Goal: Task Accomplishment & Management: Manage account settings

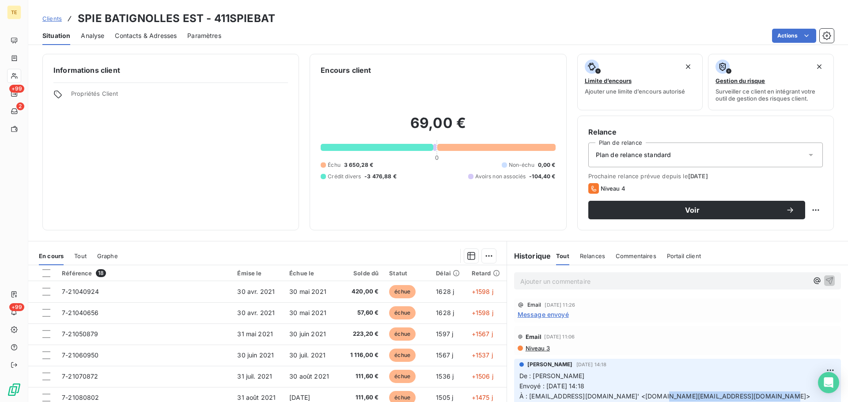
scroll to position [44, 0]
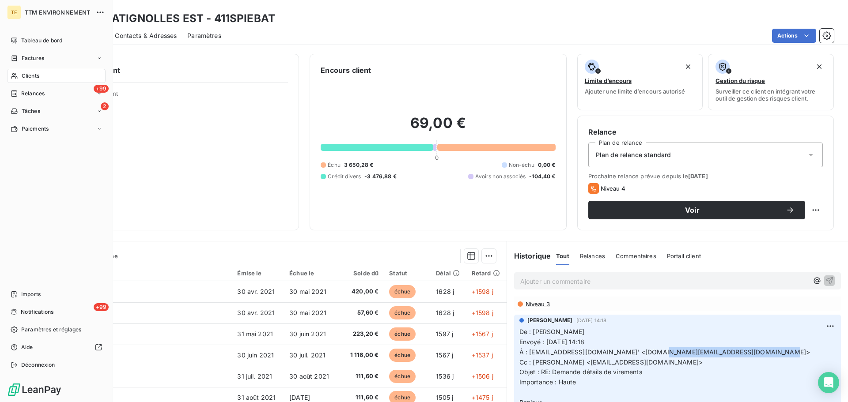
click at [15, 77] on icon at bounding box center [15, 75] width 8 height 7
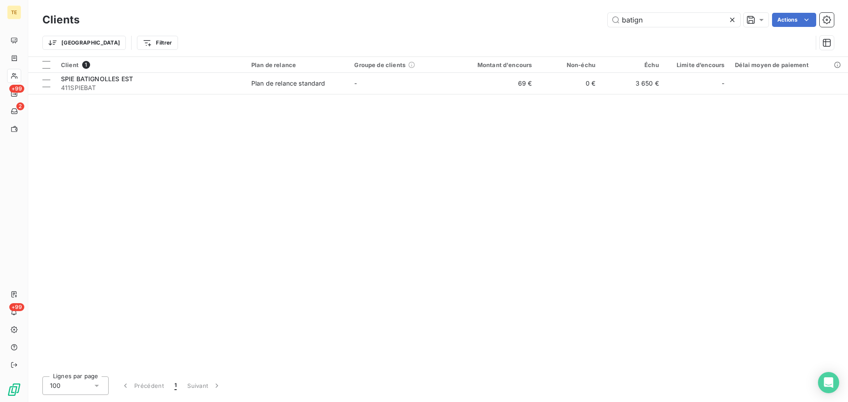
drag, startPoint x: 677, startPoint y: 30, endPoint x: 344, endPoint y: 32, distance: 332.9
click at [368, 30] on div "Clients batign Actions Trier Filtrer" at bounding box center [437, 34] width 791 height 46
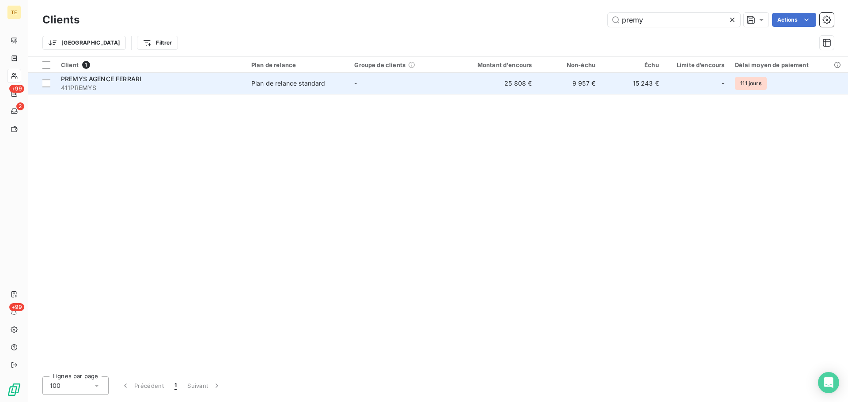
type input "premy"
click at [182, 87] on span "411PREMYS" at bounding box center [151, 87] width 180 height 9
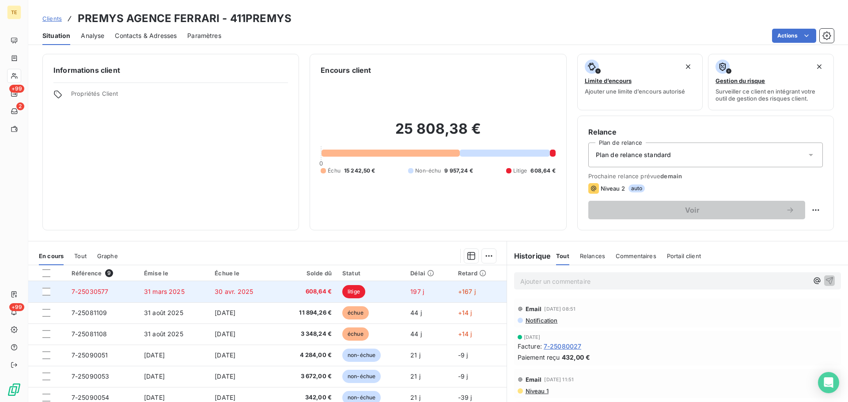
click at [209, 289] on td "30 avr. 2025" at bounding box center [243, 291] width 68 height 21
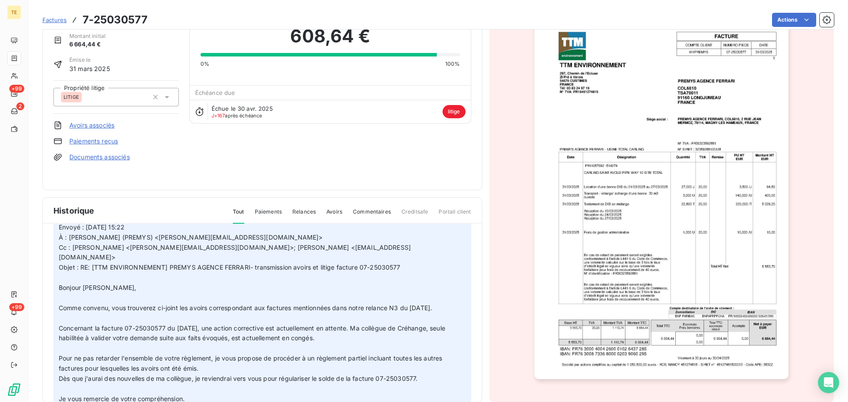
scroll to position [36, 0]
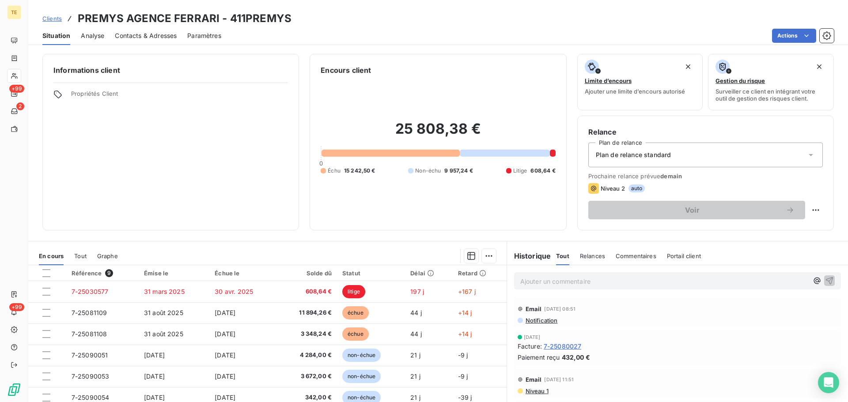
click at [548, 318] on span "Notification" at bounding box center [541, 320] width 33 height 7
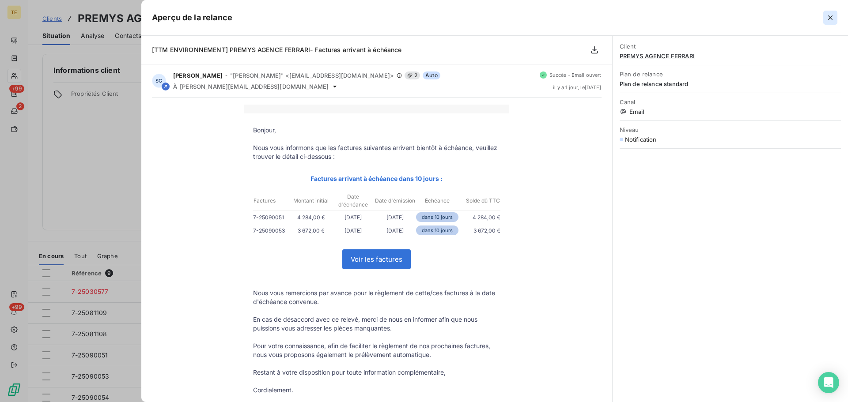
click at [831, 17] on icon "button" at bounding box center [830, 17] width 4 height 4
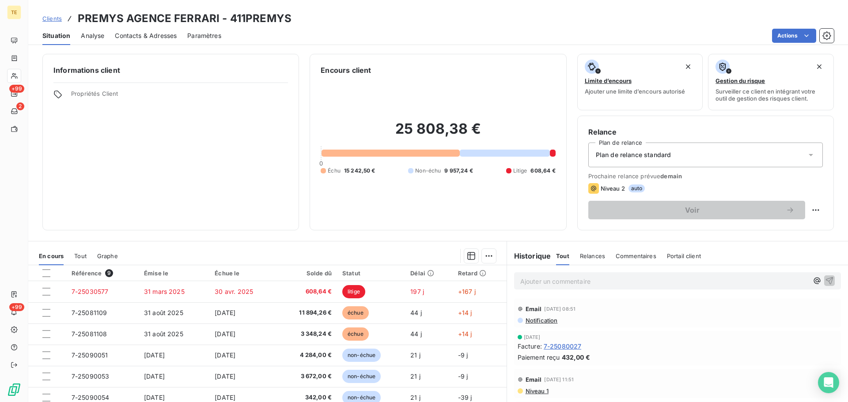
scroll to position [44, 0]
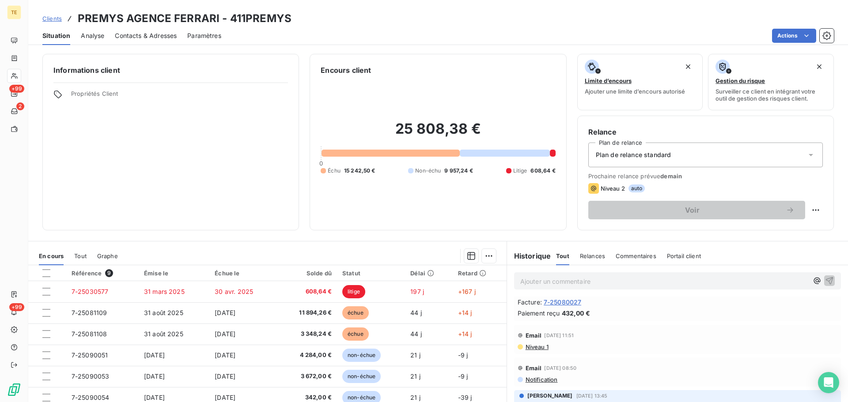
click at [534, 348] on span "Niveau 1" at bounding box center [537, 347] width 24 height 7
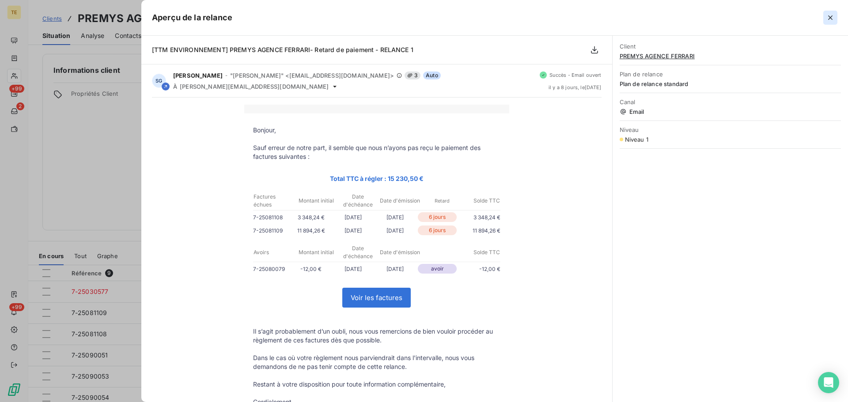
click at [827, 22] on button "button" at bounding box center [830, 18] width 14 height 14
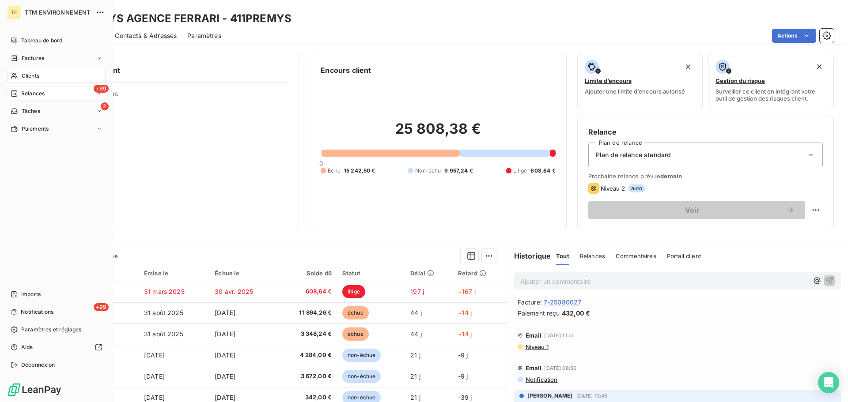
click at [30, 92] on span "Relances" at bounding box center [32, 94] width 23 height 8
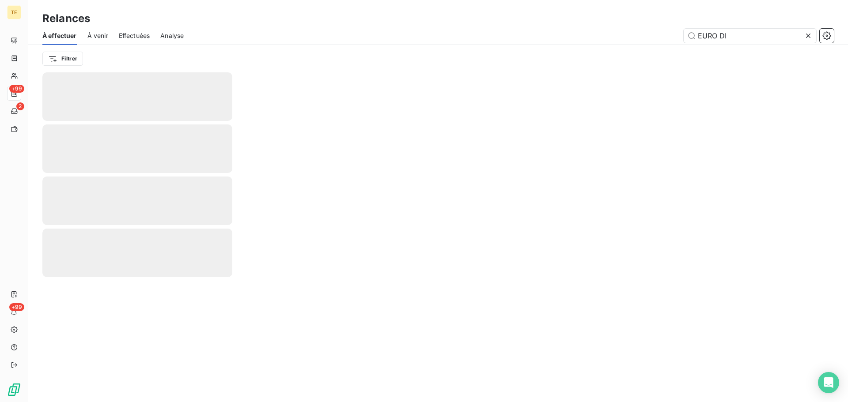
drag, startPoint x: 752, startPoint y: 42, endPoint x: 509, endPoint y: 36, distance: 242.9
click at [512, 36] on div "EURO DI" at bounding box center [513, 36] width 639 height 14
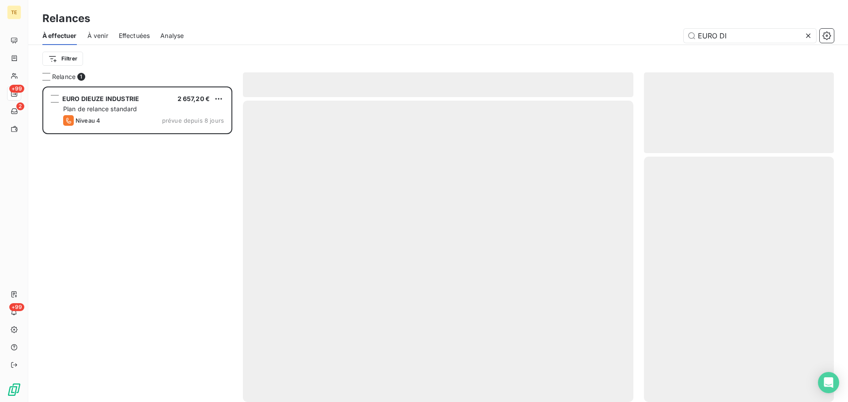
scroll to position [309, 183]
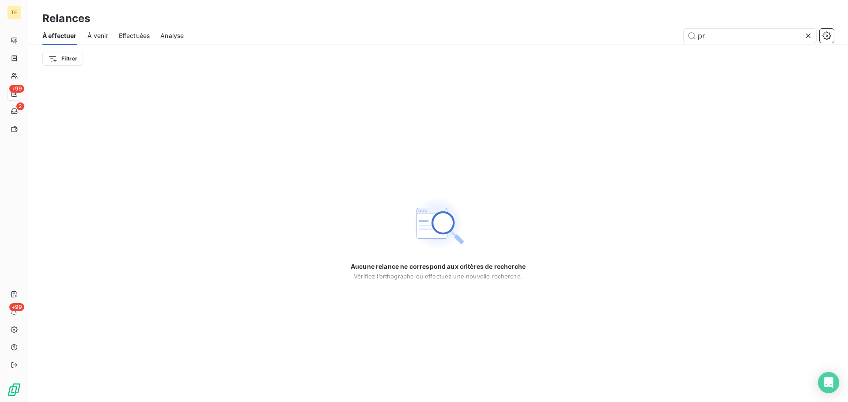
type input "p"
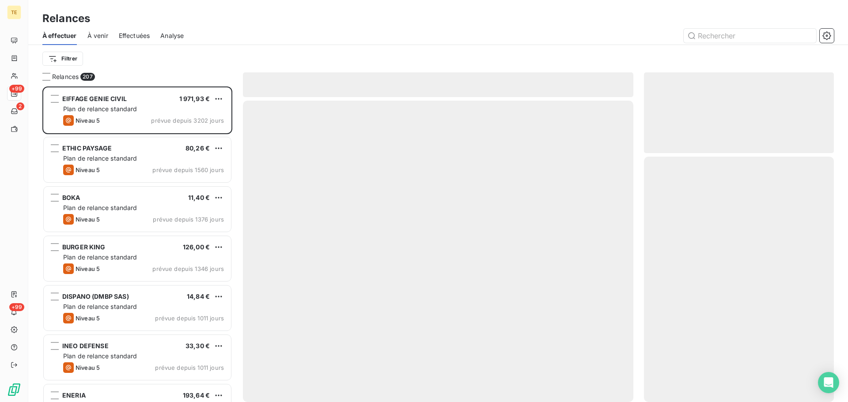
scroll to position [309, 183]
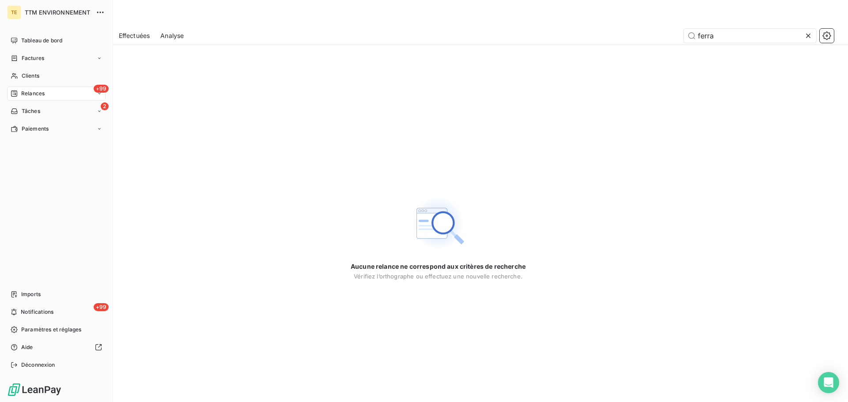
type input "ferra"
click at [26, 33] on div "TE TTM ENVIRONNEMENT Tableau de bord Factures Clients +99 Relances 2 Tâches Pai…" at bounding box center [56, 201] width 113 height 402
click at [24, 46] on div "Tableau de bord" at bounding box center [56, 41] width 98 height 14
